Goal: Manage account settings

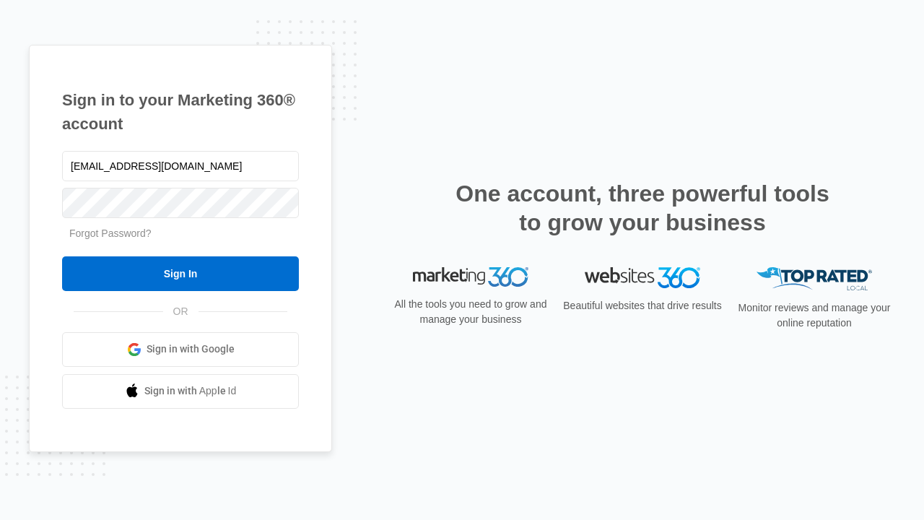
type input "[EMAIL_ADDRESS][DOMAIN_NAME]"
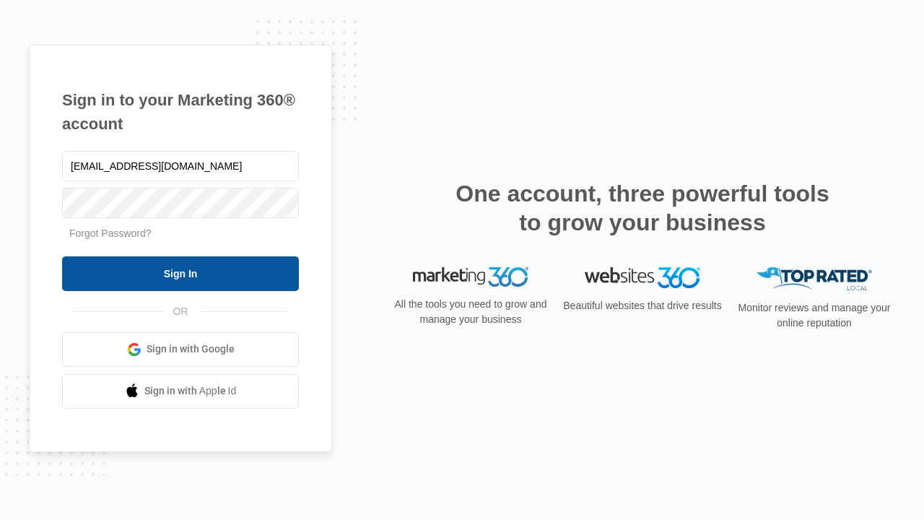
click at [180, 273] on input "Sign In" at bounding box center [180, 273] width 237 height 35
